Goal: Navigation & Orientation: Find specific page/section

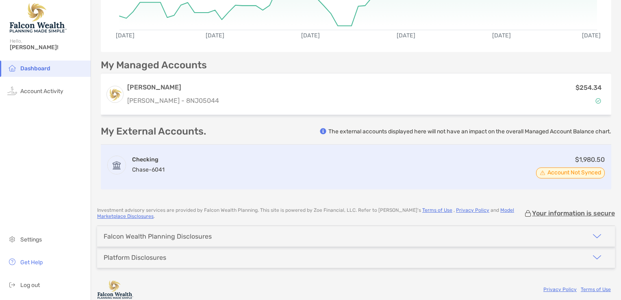
scroll to position [191, 0]
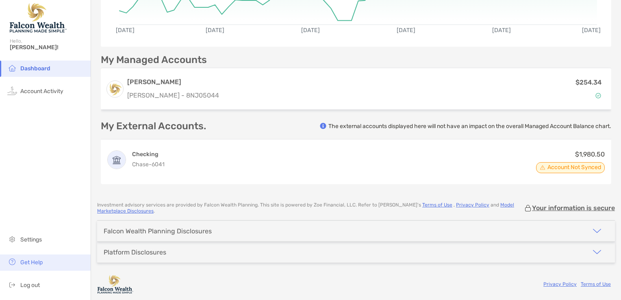
click at [39, 264] on span "Get Help" at bounding box center [31, 262] width 22 height 7
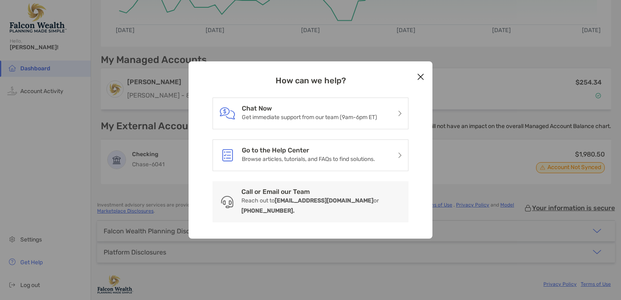
click at [418, 81] on icon "Close modal" at bounding box center [420, 77] width 7 height 10
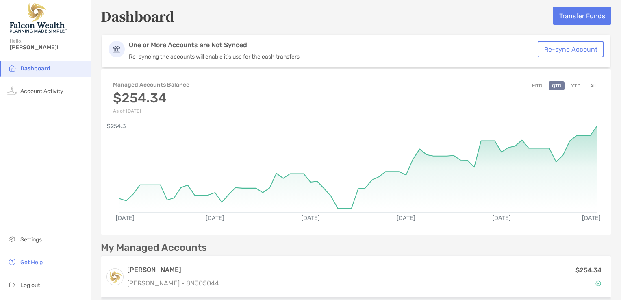
scroll to position [0, 0]
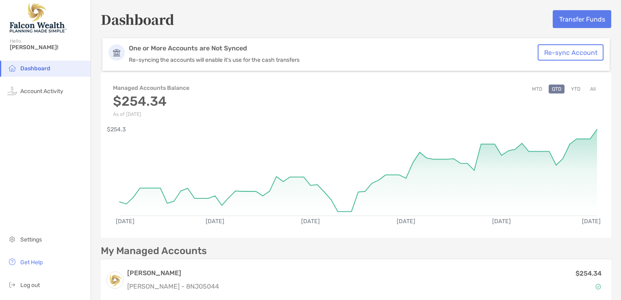
click at [13, 43] on div "Hello, [PERSON_NAME]!" at bounding box center [45, 48] width 91 height 23
click at [19, 50] on span "[PERSON_NAME]!" at bounding box center [48, 47] width 76 height 7
click at [35, 72] on span "Dashboard" at bounding box center [35, 68] width 30 height 7
click at [508, 30] on div "Dashboard Transfer Funds One or More Accounts are Not Synced Re-syncing the acc…" at bounding box center [356, 192] width 530 height 385
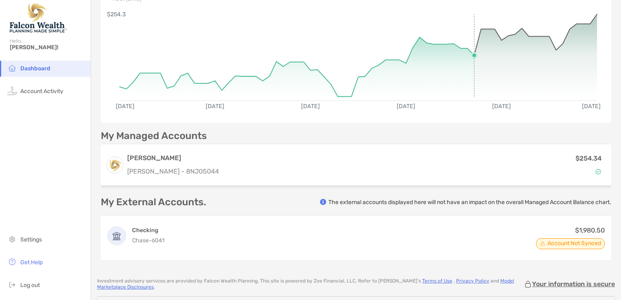
scroll to position [163, 0]
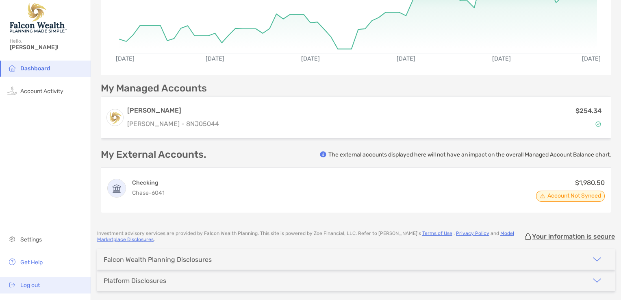
click at [38, 285] on span "Log out" at bounding box center [30, 285] width 20 height 7
